Goal: Find contact information: Find contact information

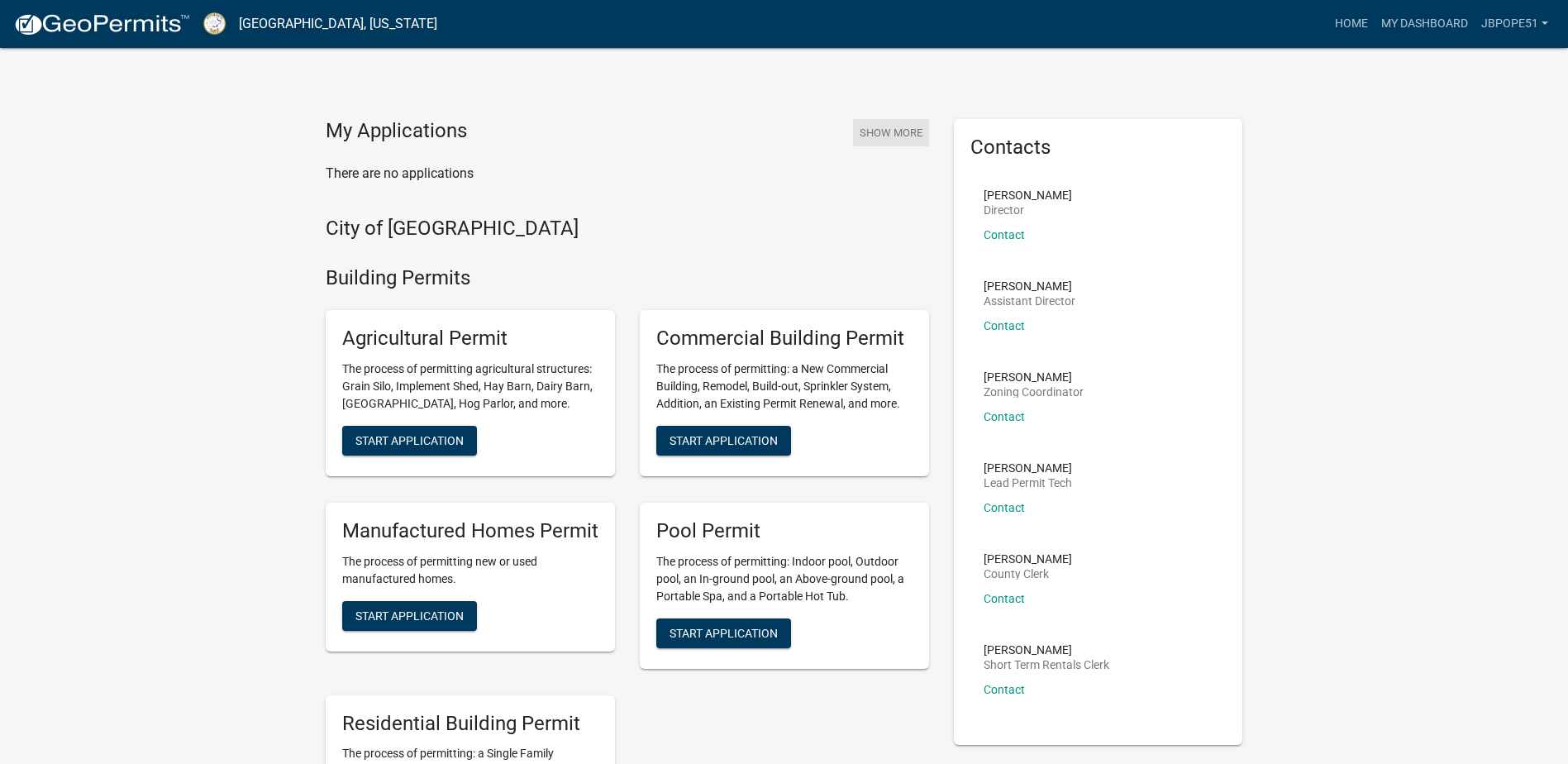
click at [864, 135] on button "Show More" at bounding box center [891, 132] width 76 height 27
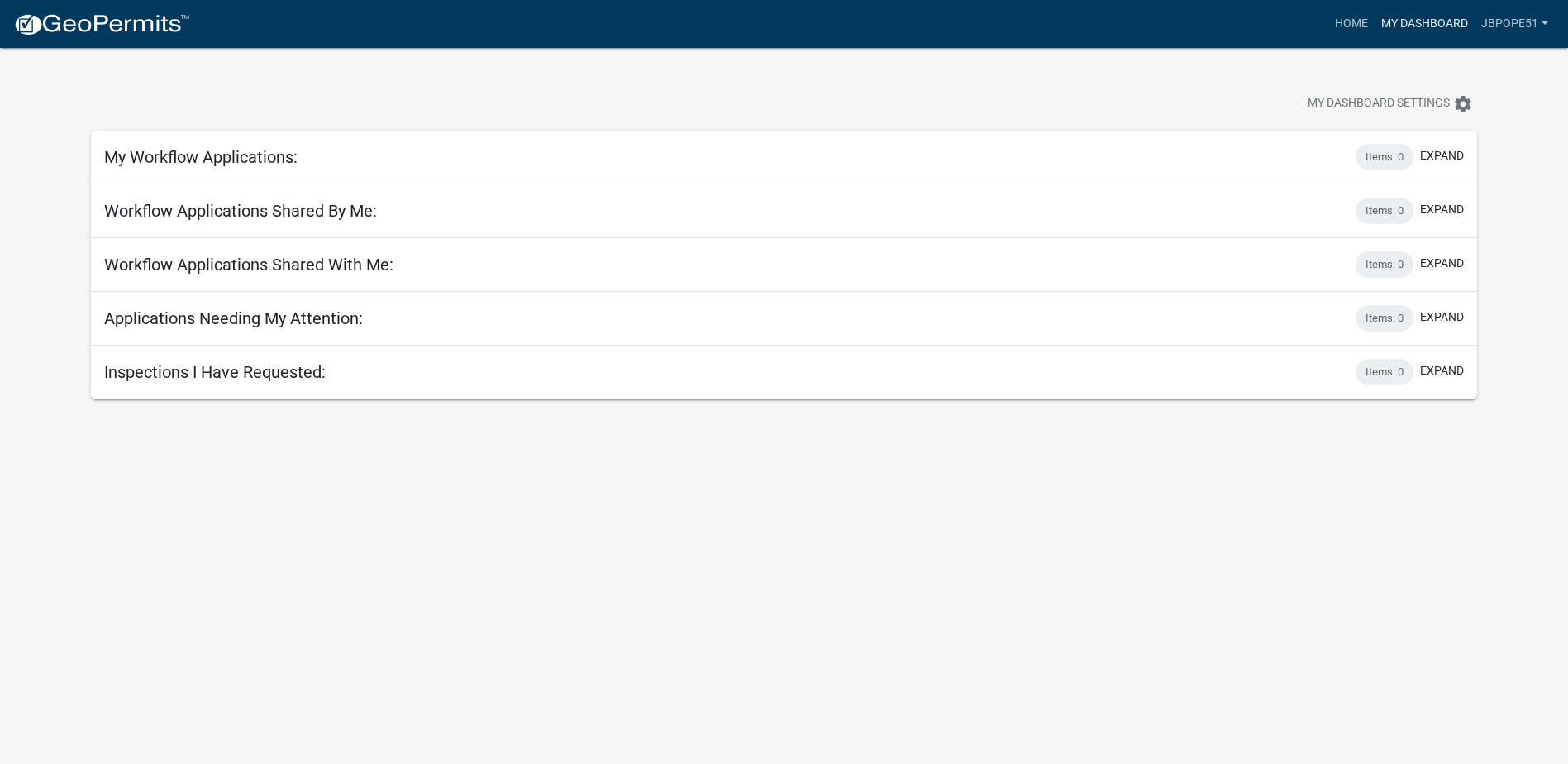
click at [1377, 27] on link "My Dashboard" at bounding box center [1425, 24] width 100 height 31
click at [1408, 27] on link "My Dashboard" at bounding box center [1425, 24] width 100 height 31
click at [1345, 19] on link "Home" at bounding box center [1351, 24] width 46 height 31
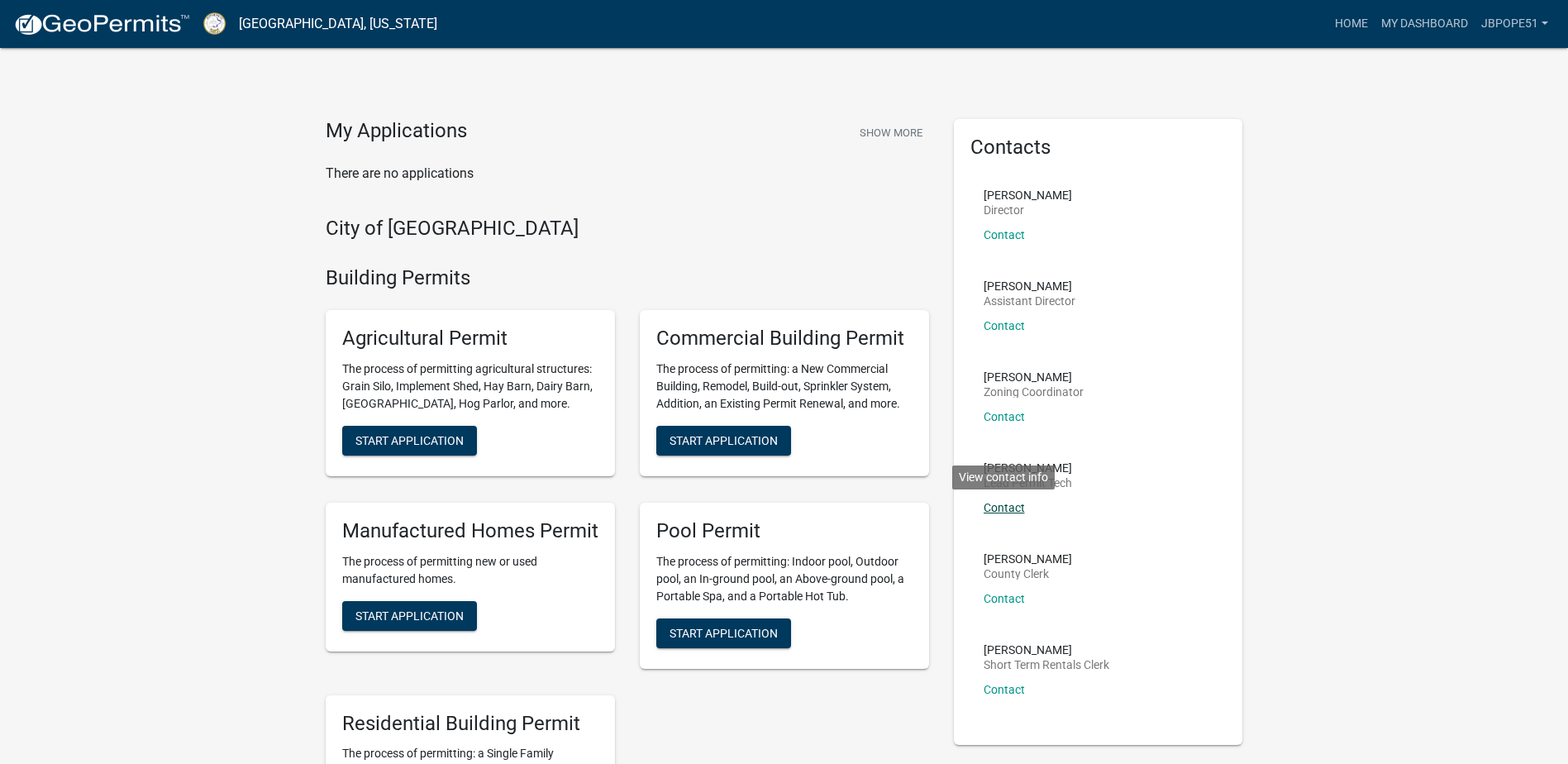
click at [1006, 505] on link "Contact" at bounding box center [1004, 507] width 42 height 13
